Goal: Feedback & Contribution: Leave review/rating

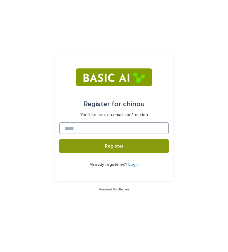
click at [125, 129] on input at bounding box center [114, 128] width 110 height 12
paste input "**********"
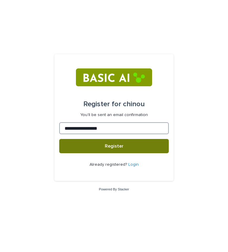
type input "**********"
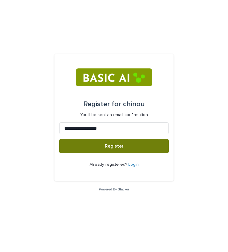
click at [124, 144] on button "Register" at bounding box center [114, 146] width 110 height 14
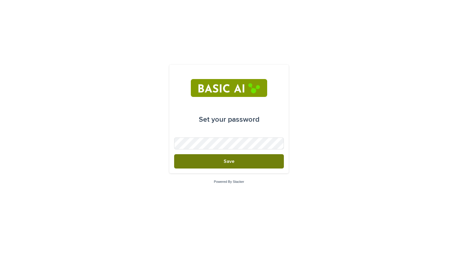
click at [232, 159] on span "Save" at bounding box center [228, 161] width 11 height 5
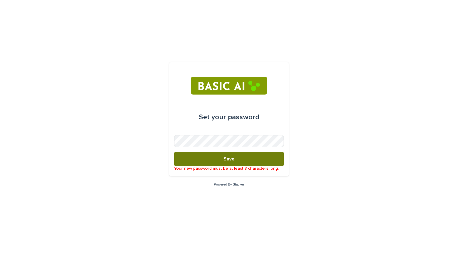
click at [221, 157] on button "Save" at bounding box center [229, 159] width 110 height 14
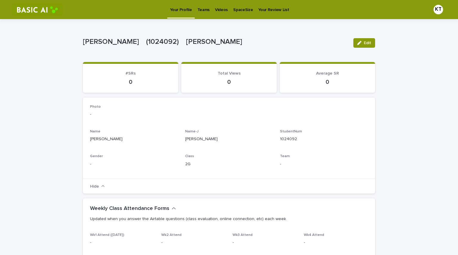
click at [218, 13] on link "Videos" at bounding box center [221, 9] width 18 height 18
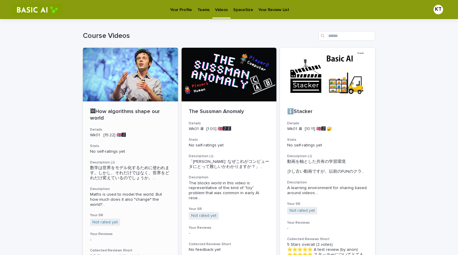
click at [115, 78] on div at bounding box center [130, 75] width 95 height 54
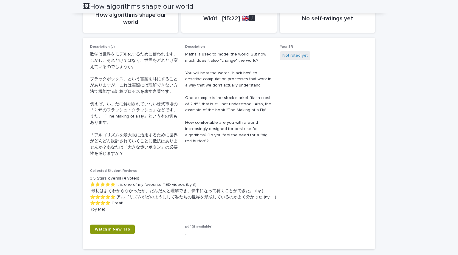
scroll to position [186, 0]
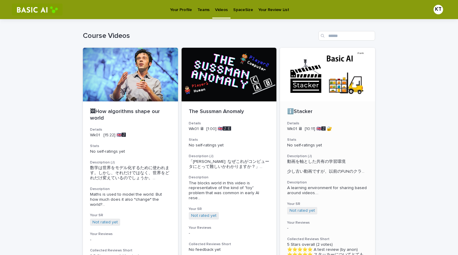
click at [328, 66] on div at bounding box center [327, 75] width 95 height 54
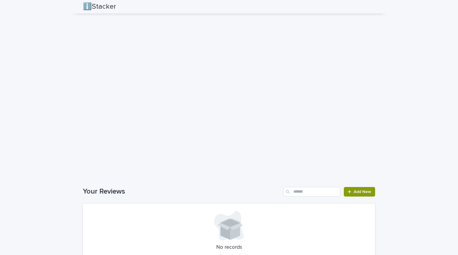
scroll to position [444, 0]
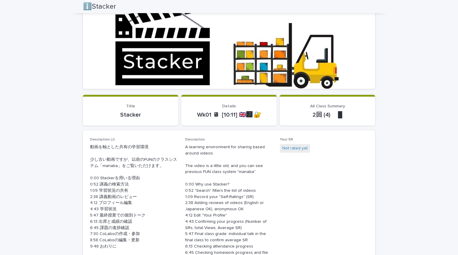
scroll to position [0, 0]
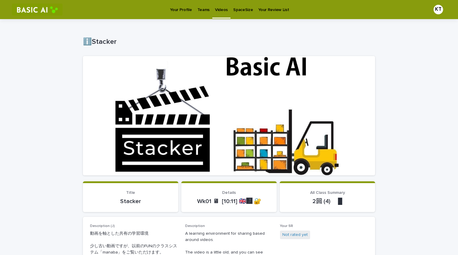
click at [214, 13] on link "Videos" at bounding box center [221, 9] width 18 height 18
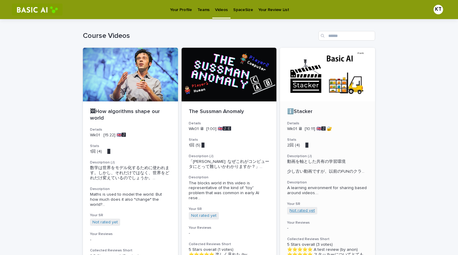
click at [301, 213] on link "Not rated yet" at bounding box center [301, 210] width 25 height 5
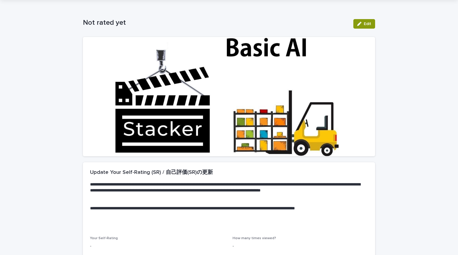
scroll to position [77, 0]
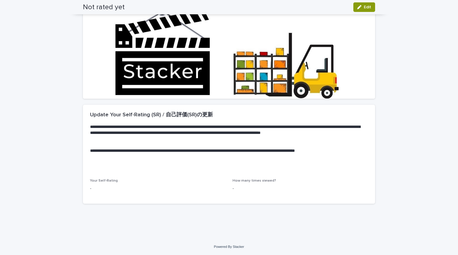
drag, startPoint x: 170, startPoint y: 195, endPoint x: 174, endPoint y: 186, distance: 10.3
click at [174, 186] on div "Your Self-Rating -" at bounding box center [157, 187] width 135 height 18
drag, startPoint x: 174, startPoint y: 186, endPoint x: 106, endPoint y: 186, distance: 67.9
click at [106, 186] on p "-" at bounding box center [157, 188] width 135 height 6
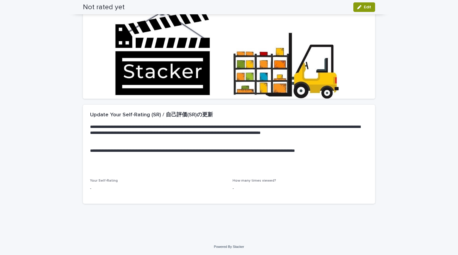
click at [106, 186] on p "-" at bounding box center [157, 188] width 135 height 6
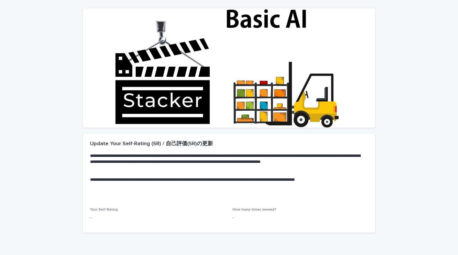
scroll to position [0, 0]
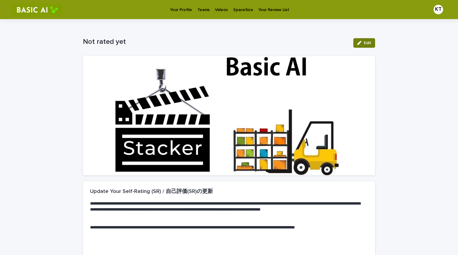
click at [365, 43] on span "Edit" at bounding box center [366, 43] width 7 height 4
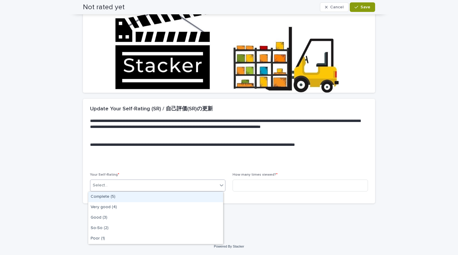
click at [177, 185] on div "Select..." at bounding box center [153, 185] width 127 height 10
click at [170, 194] on div "Complete (5)" at bounding box center [155, 197] width 135 height 10
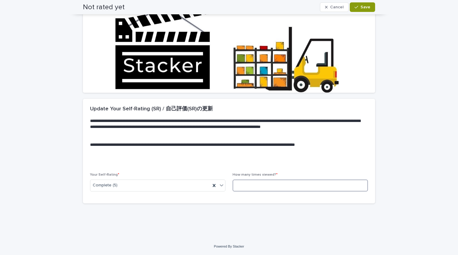
click at [258, 185] on input at bounding box center [299, 185] width 135 height 12
type input "*"
click at [360, 10] on button "Save" at bounding box center [361, 7] width 25 height 10
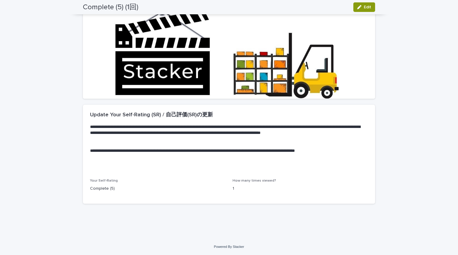
scroll to position [0, 0]
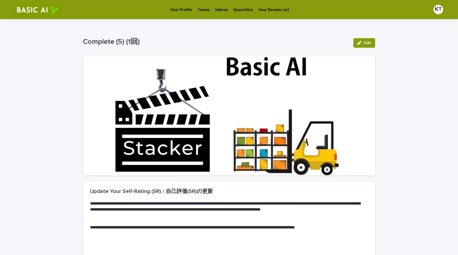
click at [217, 10] on p "Videos" at bounding box center [221, 6] width 13 height 13
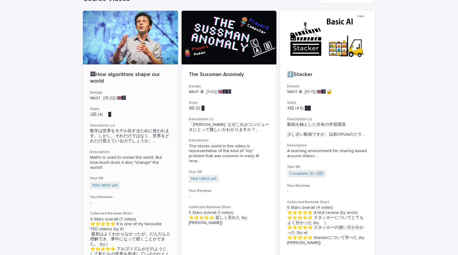
scroll to position [37, 0]
click at [139, 44] on div at bounding box center [130, 37] width 95 height 54
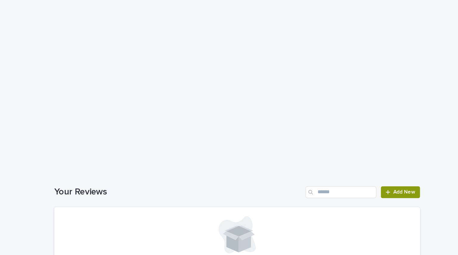
scroll to position [557, 0]
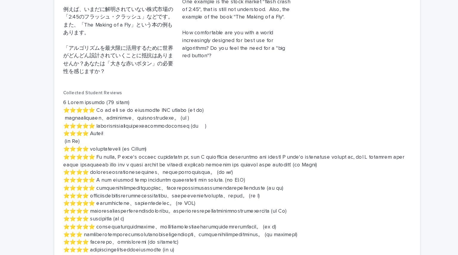
scroll to position [0, 0]
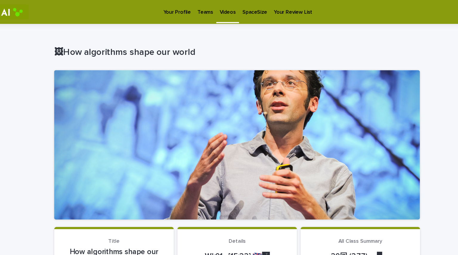
click at [218, 7] on p "Videos" at bounding box center [221, 6] width 13 height 13
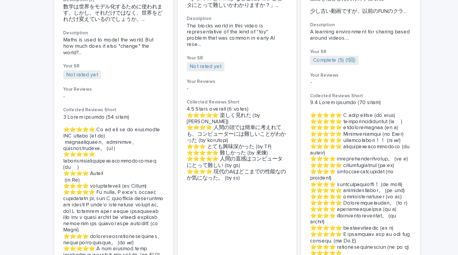
scroll to position [163, 0]
click at [104, 58] on link "Not rated yet" at bounding box center [104, 59] width 25 height 5
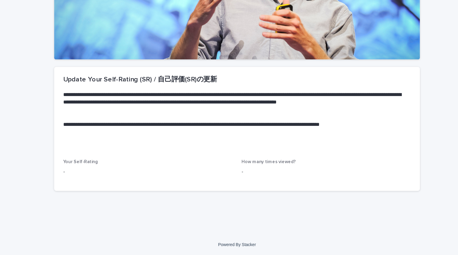
click at [118, 189] on p "-" at bounding box center [157, 188] width 135 height 6
click at [127, 179] on p "Your Self-Rating" at bounding box center [157, 180] width 135 height 4
click at [123, 188] on p "-" at bounding box center [157, 188] width 135 height 6
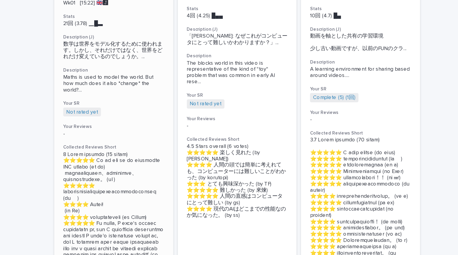
scroll to position [133, 0]
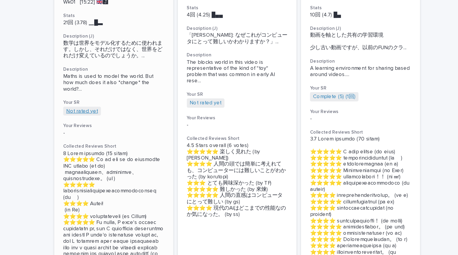
click at [107, 89] on link "Not rated yet" at bounding box center [104, 88] width 25 height 5
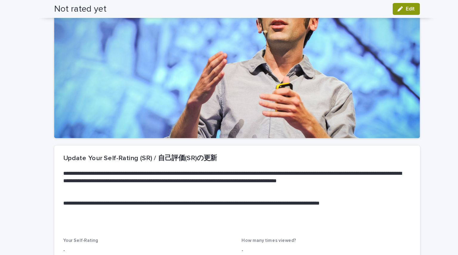
scroll to position [77, 0]
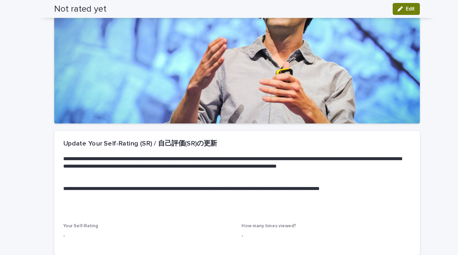
click at [364, 6] on span "Edit" at bounding box center [366, 7] width 7 height 4
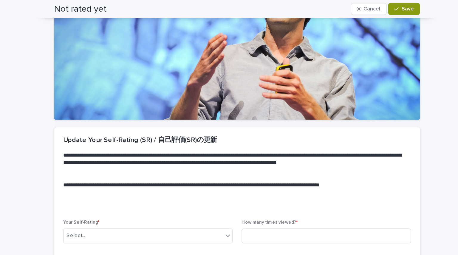
scroll to position [83, 0]
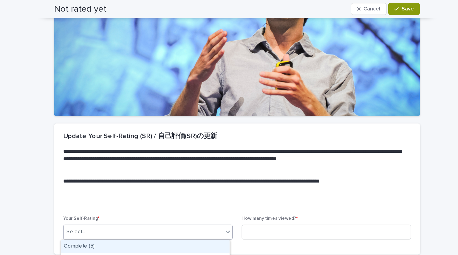
click at [193, 187] on div "Select..." at bounding box center [153, 185] width 127 height 10
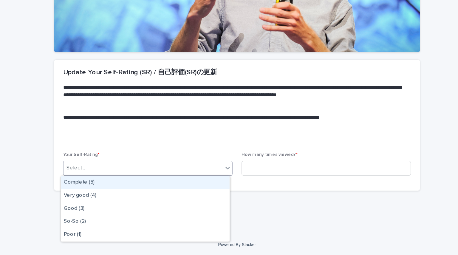
scroll to position [0, 0]
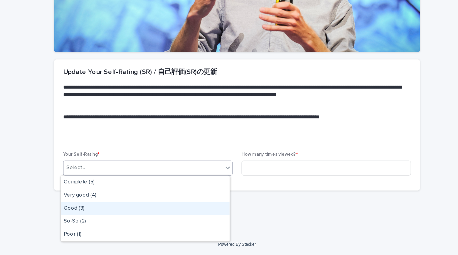
click at [141, 220] on div "Good (3)" at bounding box center [155, 217] width 135 height 10
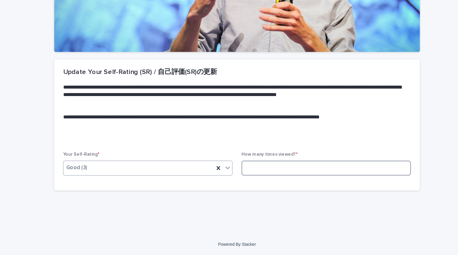
click at [269, 180] on input at bounding box center [299, 185] width 135 height 12
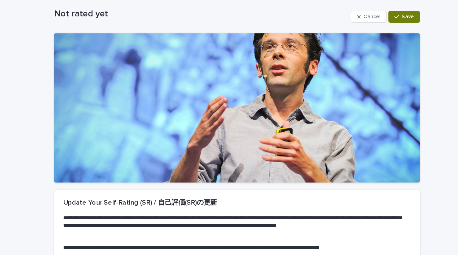
type input "*"
click at [363, 45] on button "Save" at bounding box center [361, 43] width 25 height 10
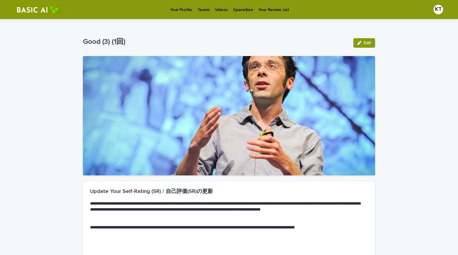
click at [215, 11] on p "Videos" at bounding box center [221, 6] width 13 height 13
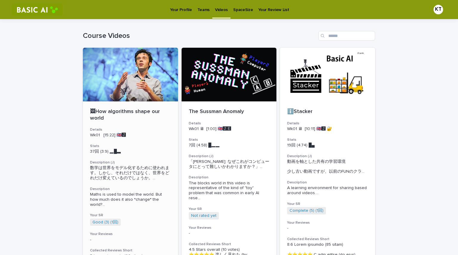
click at [144, 103] on div "🖼How algorithms shape our world Details Wk01 [15:22] 🇬🇧🅹️ Stats 37回 (3.9) ▂█▃　　…" at bounding box center [130, 253] width 95 height 304
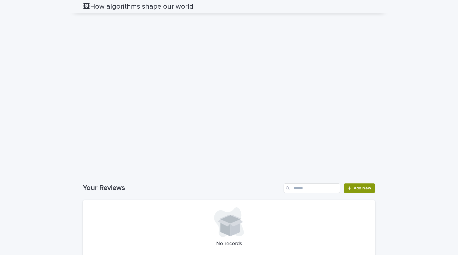
scroll to position [885, 0]
